Goal: Task Accomplishment & Management: Manage account settings

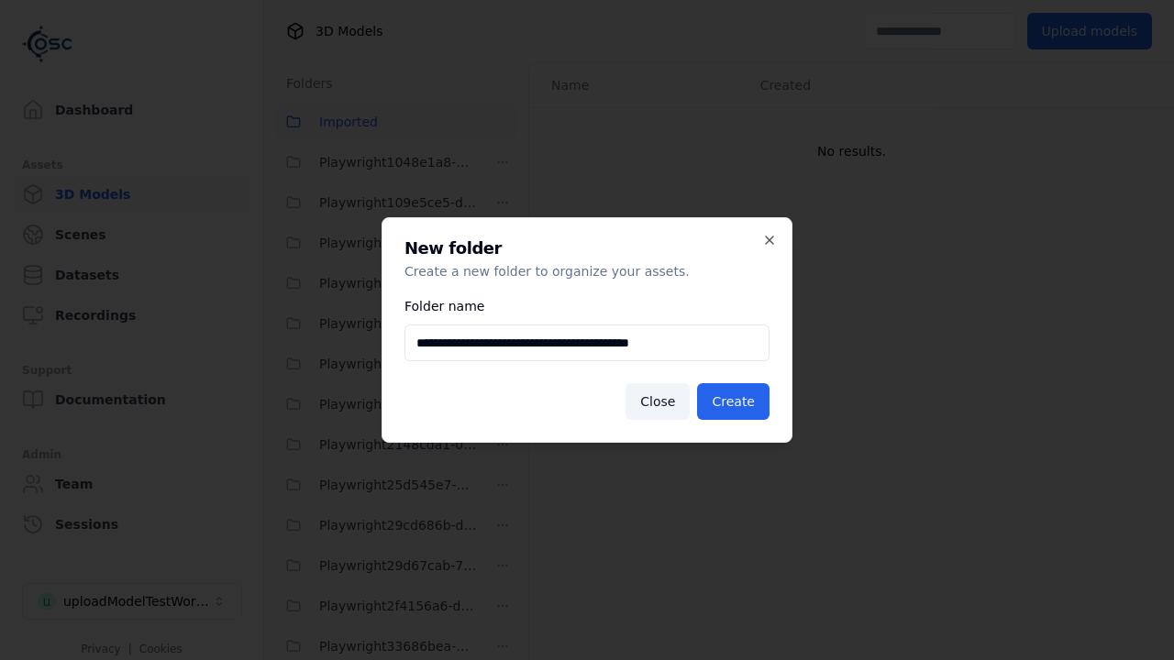
scroll to position [2664, 0]
type input "**********"
click at [735, 402] on button "Create" at bounding box center [733, 401] width 72 height 37
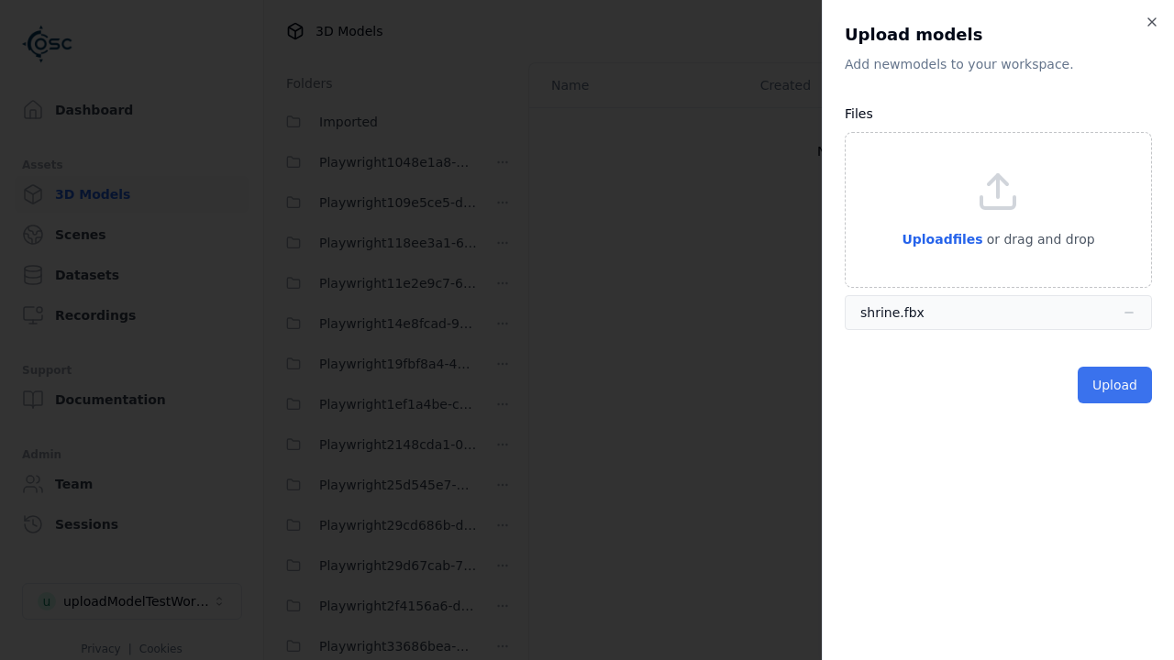
click at [1116, 385] on button "Upload" at bounding box center [1114, 385] width 74 height 37
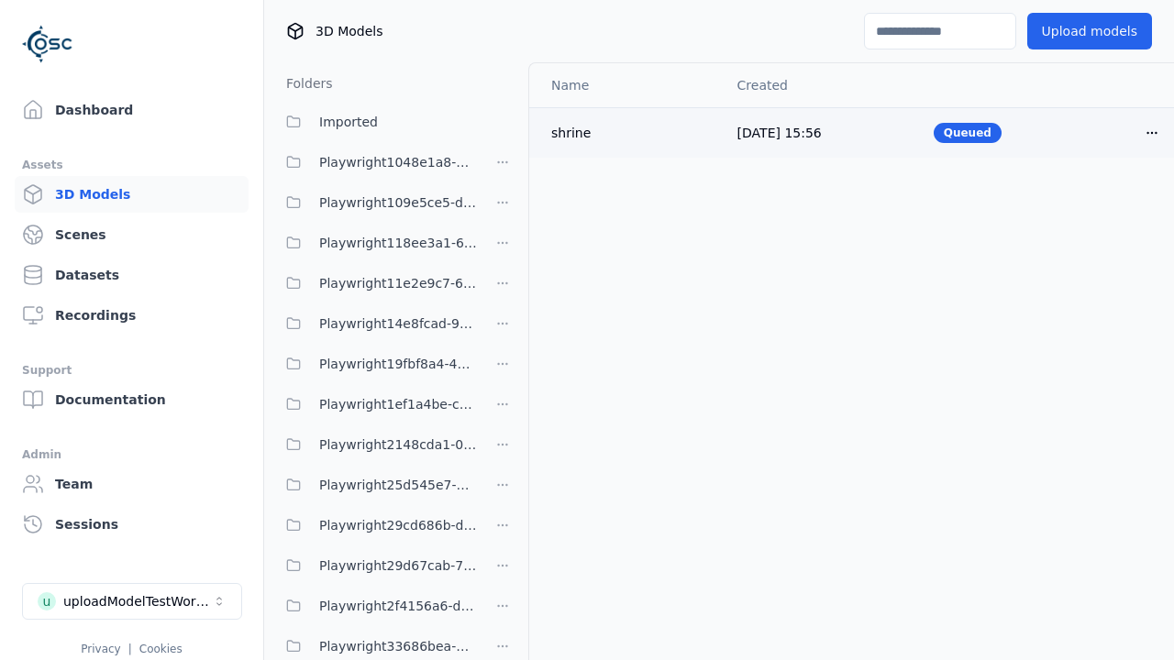
click at [1152, 132] on html "Support Dashboard Assets 3D Models Scenes Datasets Recordings Support Documenta…" at bounding box center [587, 330] width 1174 height 660
click at [1111, 204] on div "Delete" at bounding box center [1111, 203] width 108 height 29
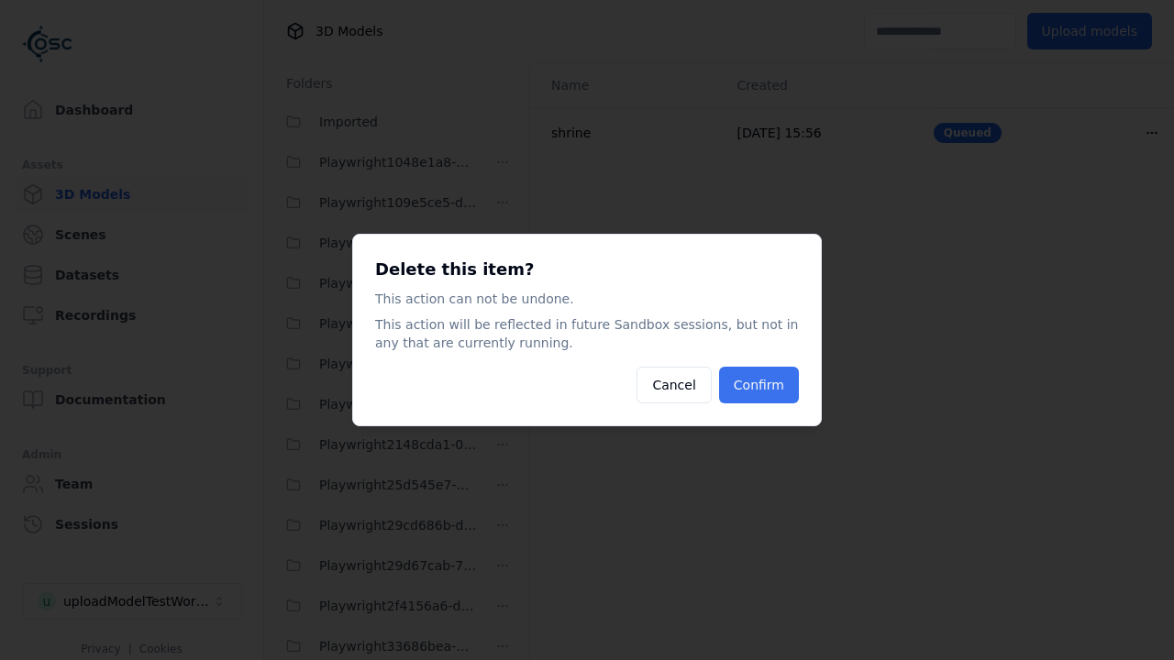
click at [760, 385] on button "Confirm" at bounding box center [759, 385] width 80 height 37
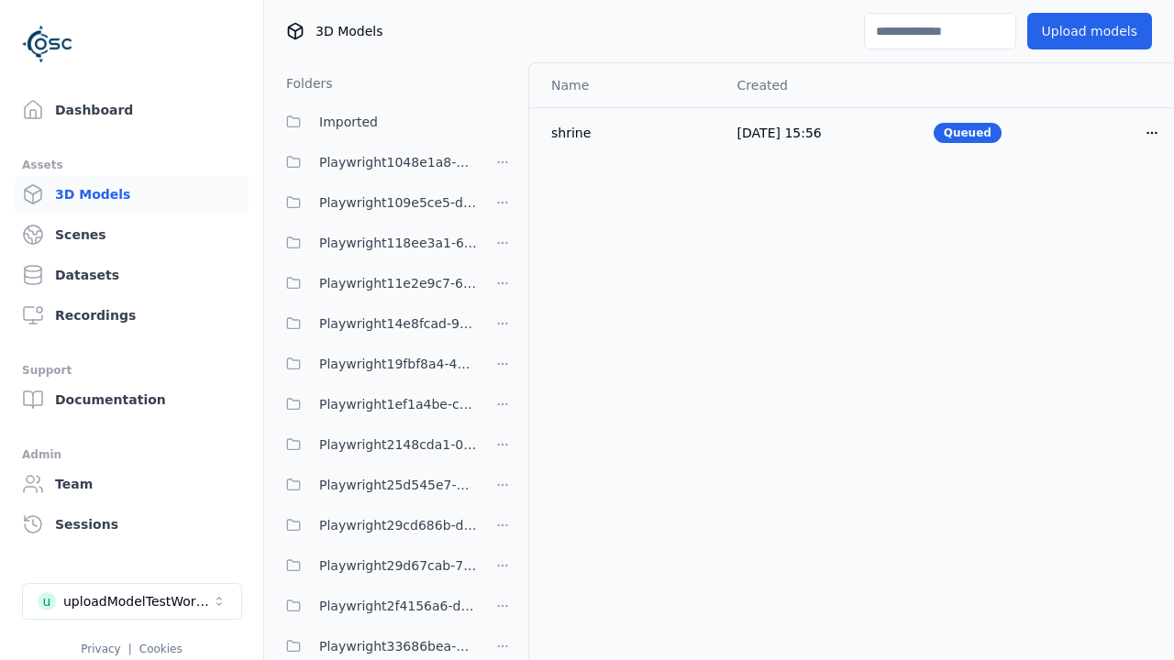
click at [502, 330] on html "Support Dashboard Assets 3D Models Scenes Datasets Recordings Support Documenta…" at bounding box center [587, 330] width 1174 height 660
